Goal: Answer question/provide support

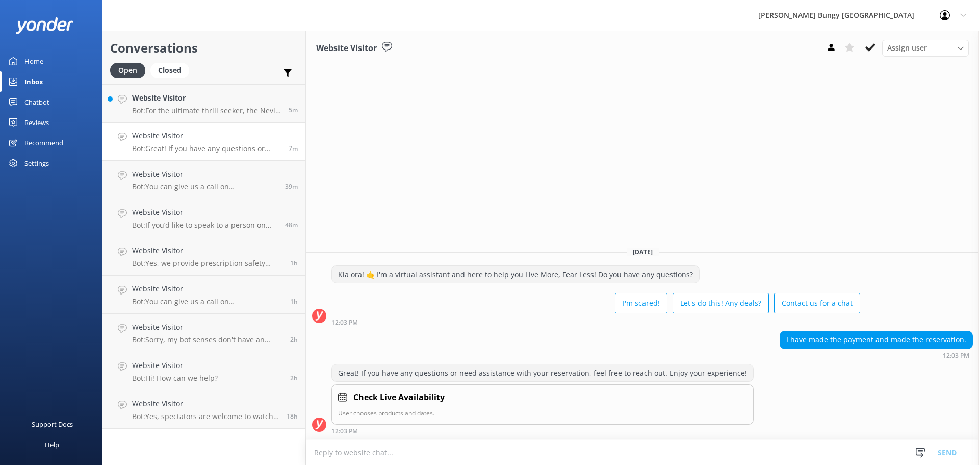
click at [259, 149] on p "Bot: Great! If you have any questions or need assistance with your reservation,…" at bounding box center [206, 148] width 149 height 9
click at [227, 100] on h4 "Website Visitor" at bounding box center [206, 97] width 149 height 11
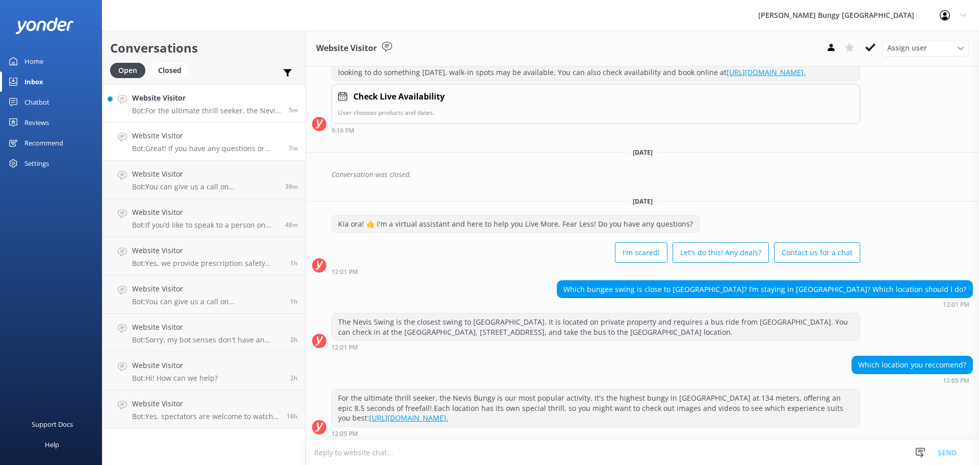
scroll to position [141, 0]
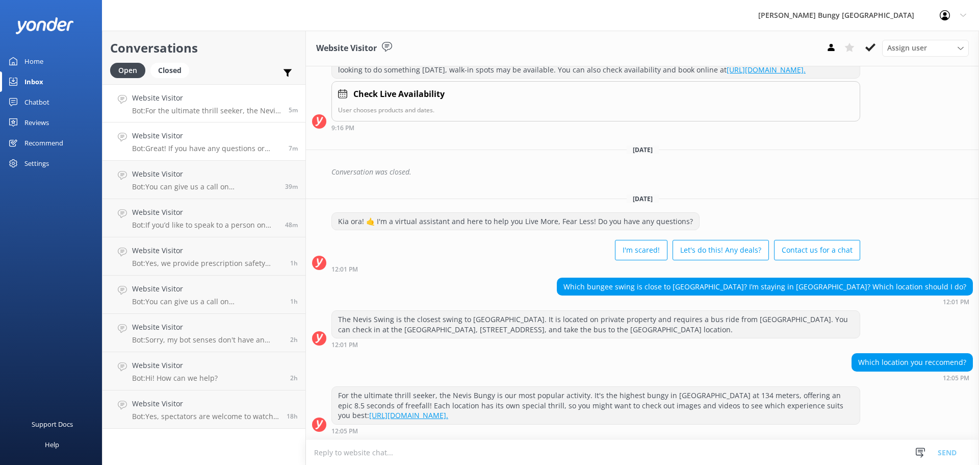
click at [253, 148] on p "Bot: Great! If you have any questions or need assistance with your reservation,…" at bounding box center [206, 148] width 149 height 9
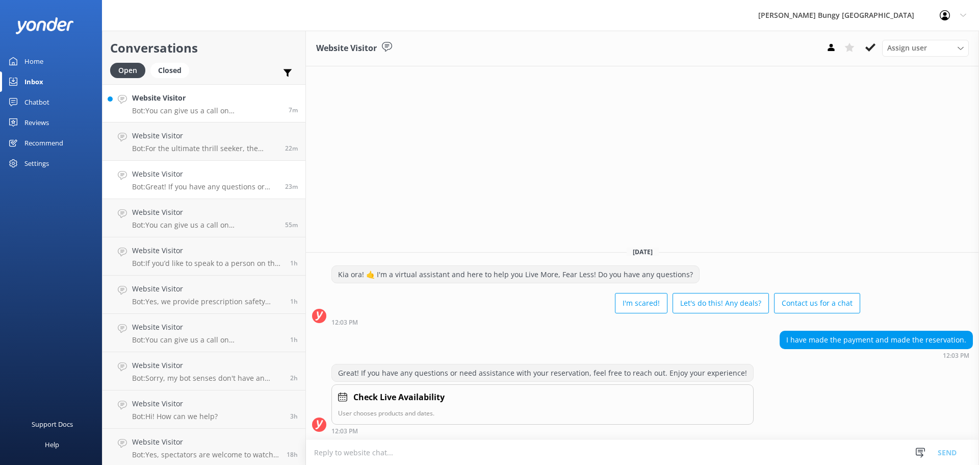
drag, startPoint x: 200, startPoint y: 85, endPoint x: 211, endPoint y: 92, distance: 13.2
click at [200, 85] on link "Website Visitor Bot: You can give us a call on [PHONE_NUMBER] or [PHONE_NUMBER]…" at bounding box center [204, 103] width 203 height 38
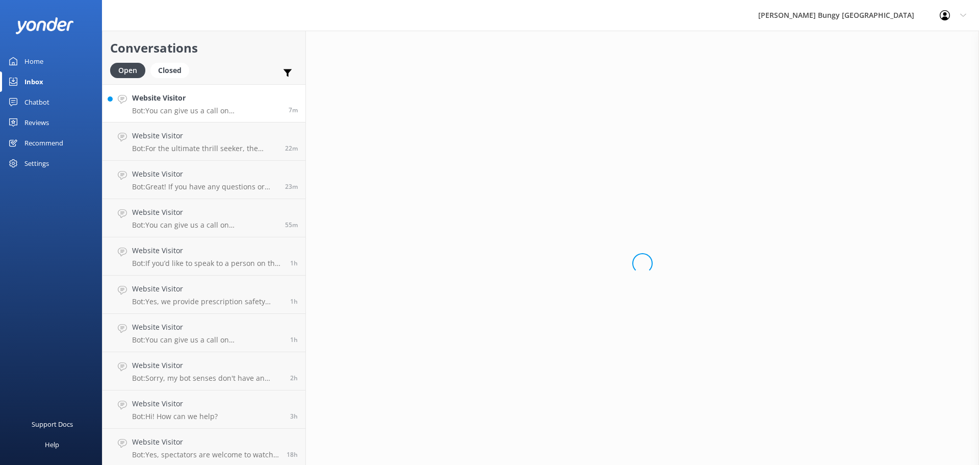
click at [221, 105] on div "Website Visitor Bot: You can give us a call on [PHONE_NUMBER] or [PHONE_NUMBER]…" at bounding box center [206, 103] width 149 height 22
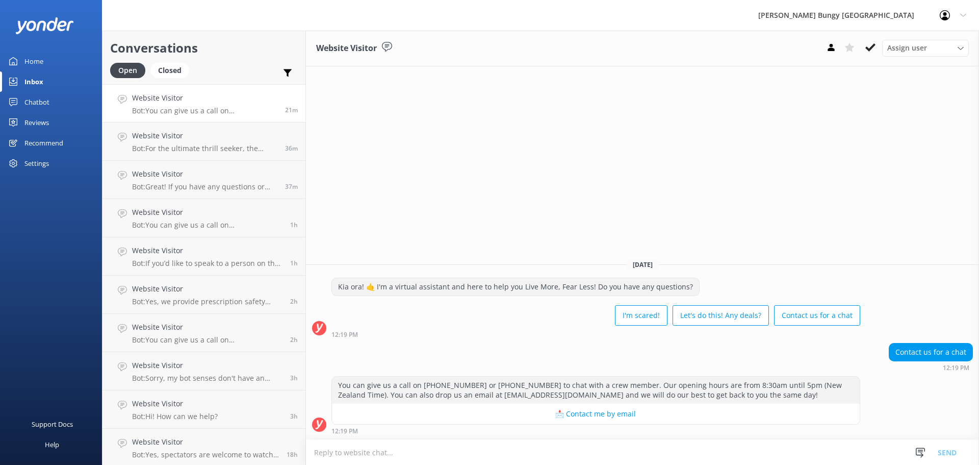
click at [213, 109] on p "Bot: You can give us a call on [PHONE_NUMBER] or [PHONE_NUMBER] to chat with a …" at bounding box center [204, 110] width 145 height 9
click at [874, 47] on use at bounding box center [871, 47] width 10 height 8
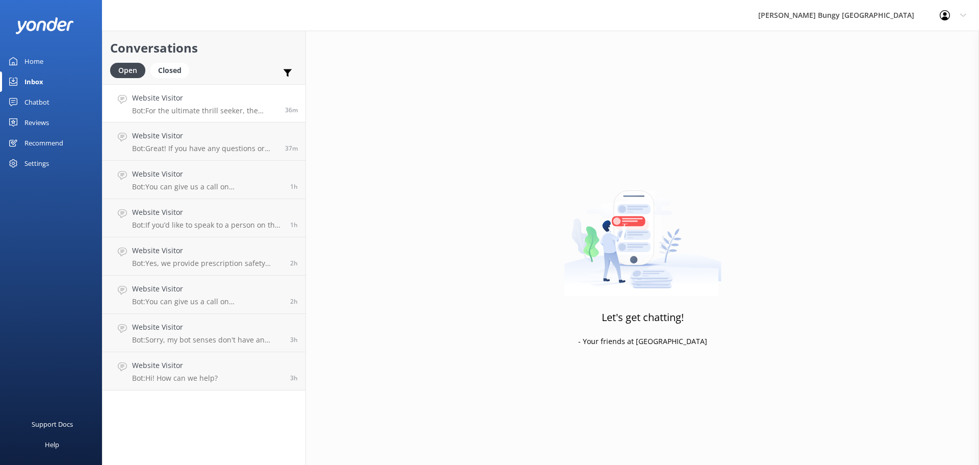
click at [227, 115] on p "Bot: For the ultimate thrill seeker, the Nevis Bungy is our most popular activi…" at bounding box center [204, 110] width 145 height 9
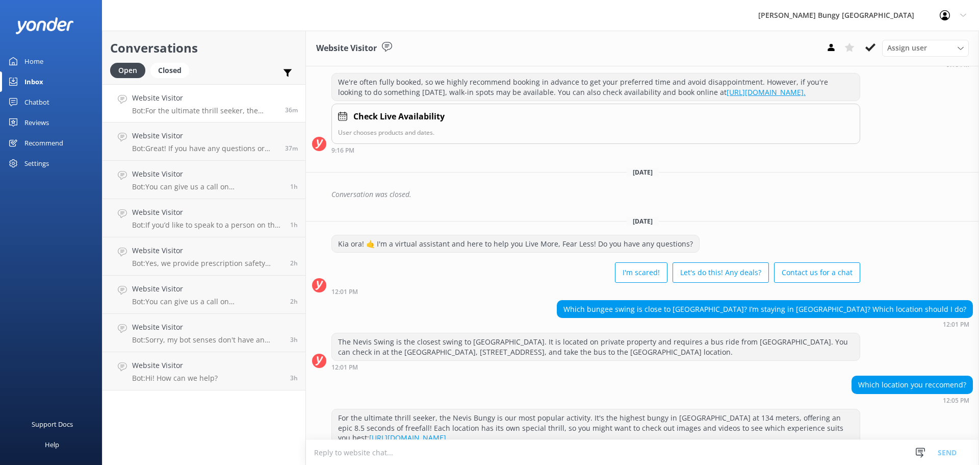
scroll to position [141, 0]
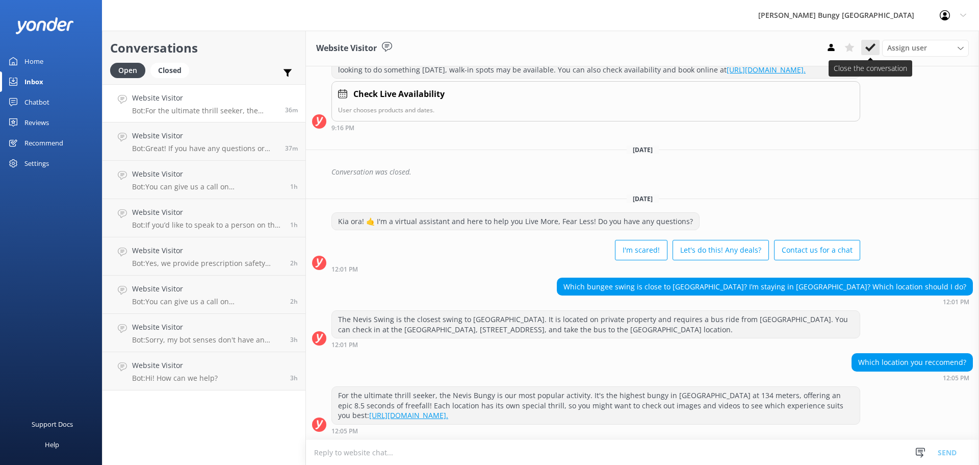
click at [872, 42] on button at bounding box center [870, 47] width 18 height 15
